Goal: Task Accomplishment & Management: Use online tool/utility

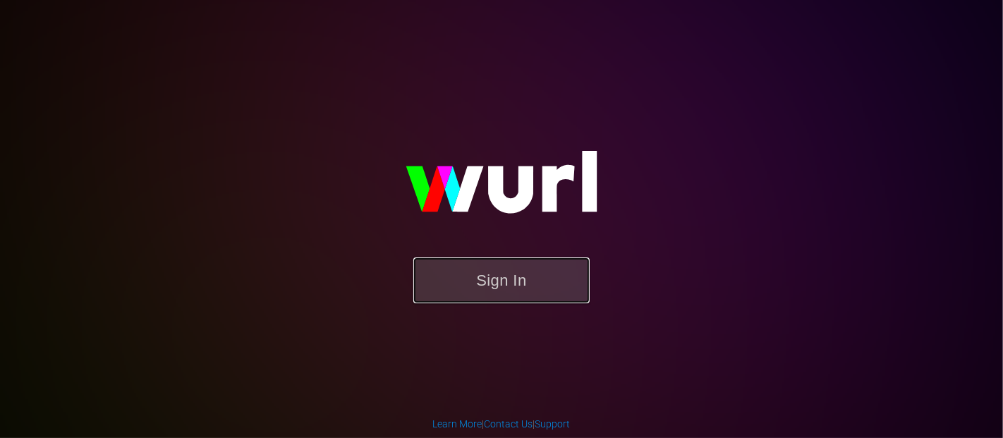
click at [485, 277] on button "Sign In" at bounding box center [501, 281] width 176 height 46
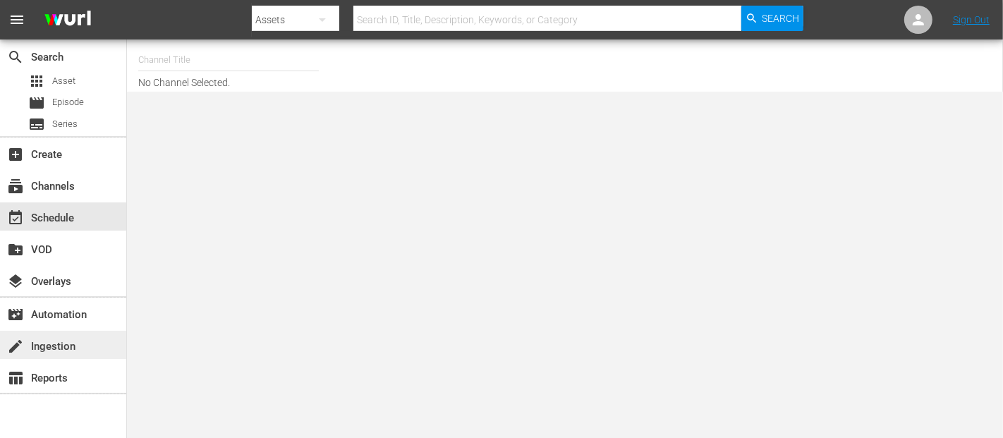
click at [54, 348] on div "create Ingestion" at bounding box center [39, 344] width 79 height 13
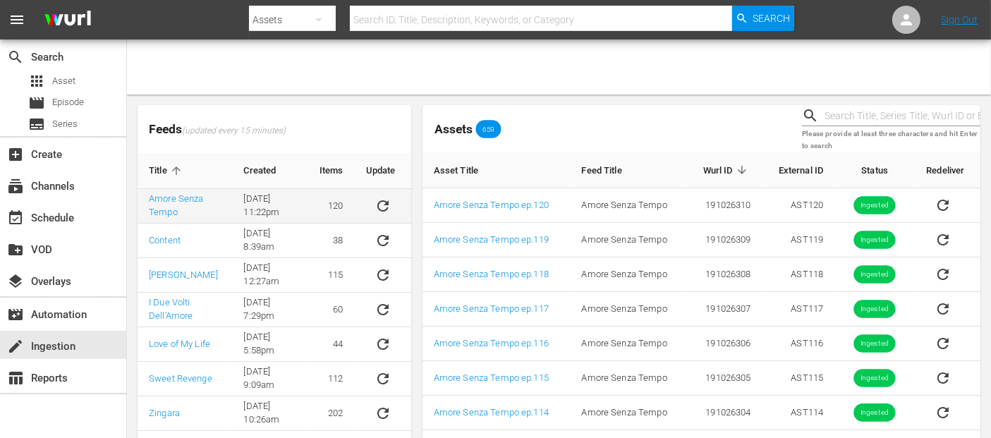
click at [389, 205] on icon "sticky table" at bounding box center [383, 206] width 17 height 17
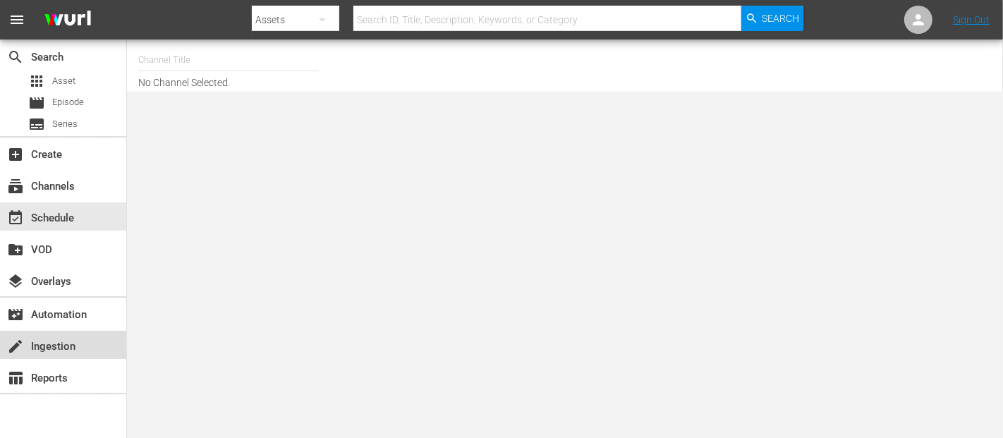
click at [64, 334] on div "create Ingestion" at bounding box center [63, 345] width 126 height 28
